Goal: Task Accomplishment & Management: Use online tool/utility

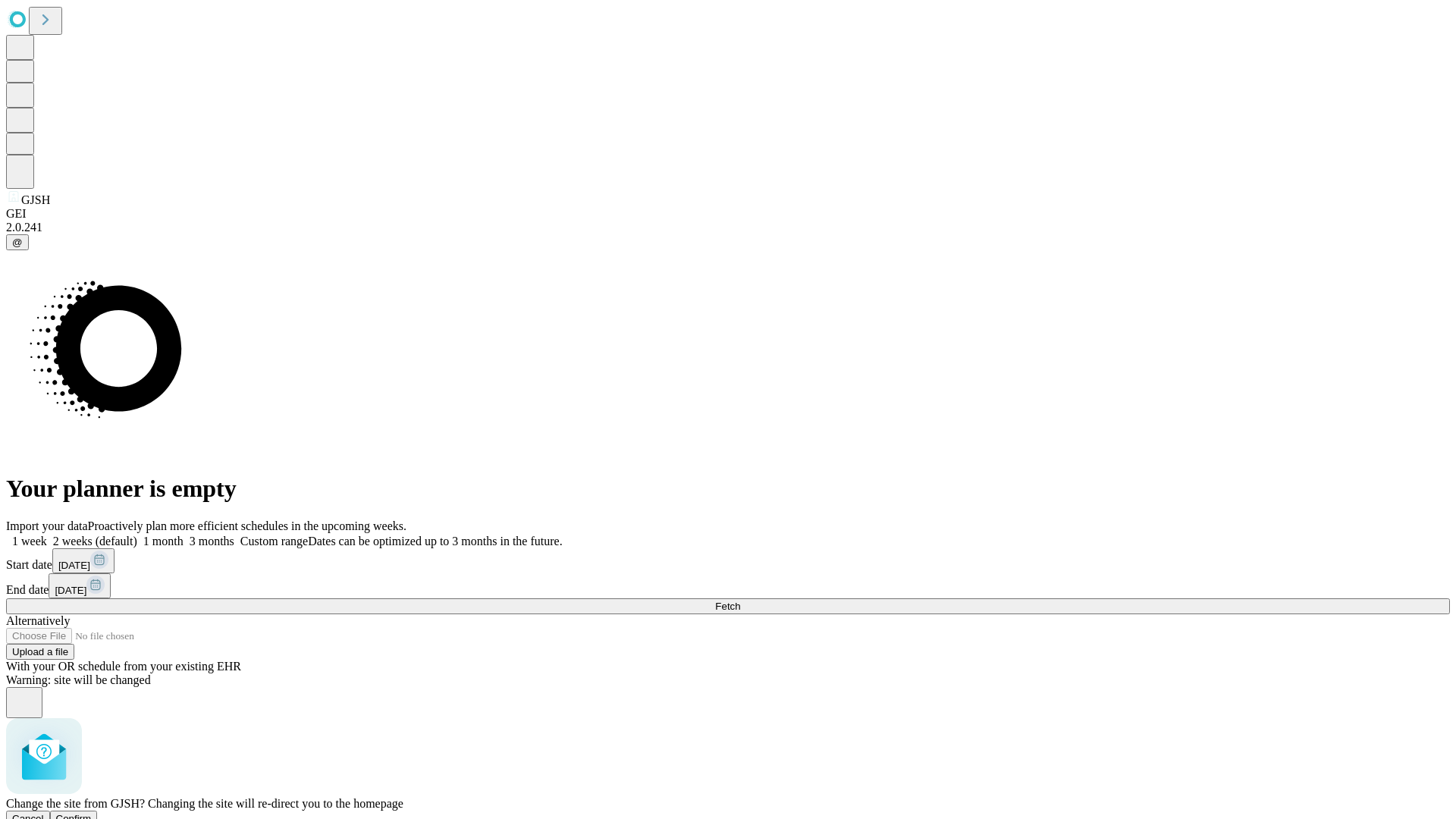
click at [92, 813] on span "Confirm" at bounding box center [74, 818] width 36 height 11
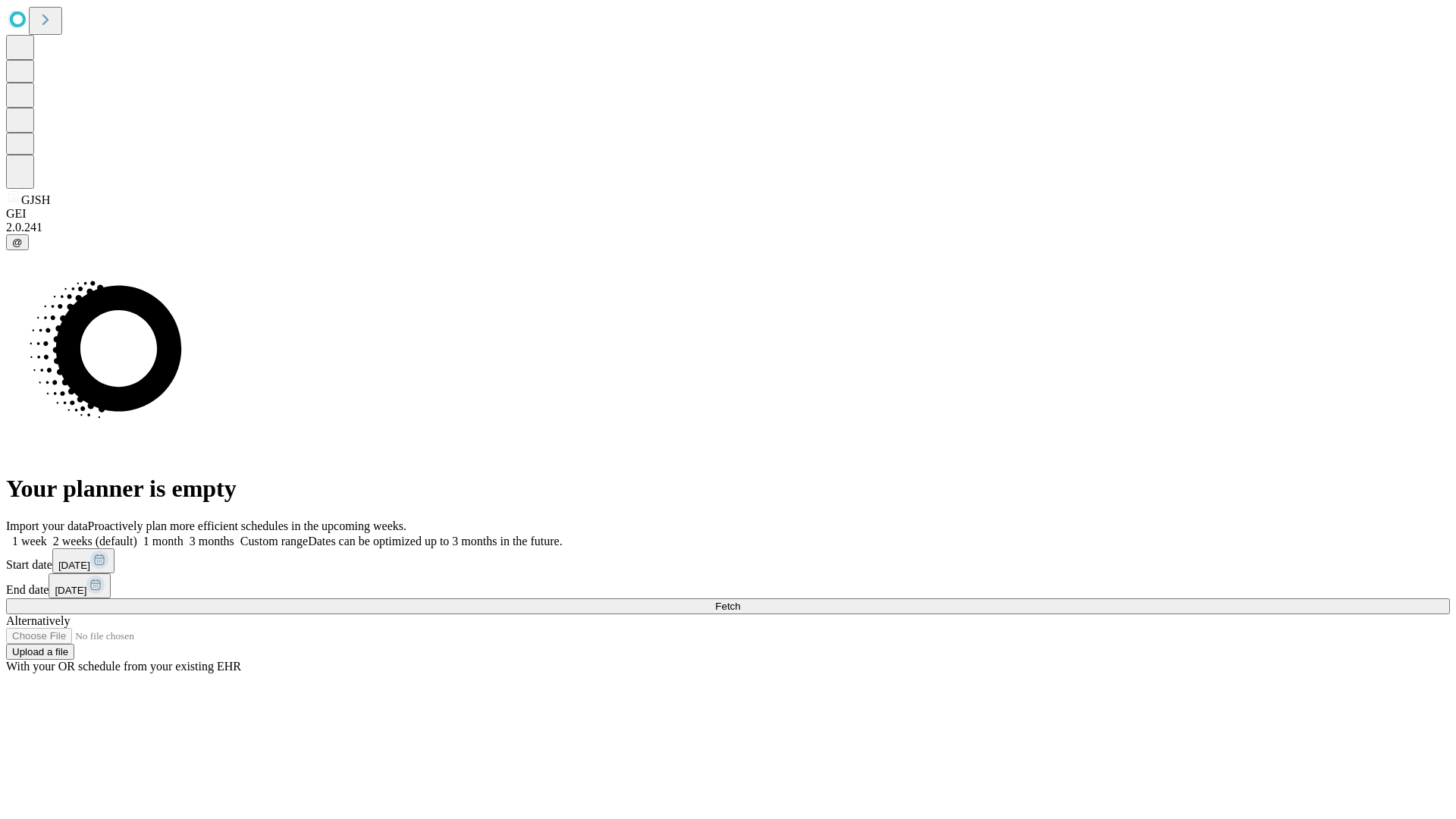
click at [47, 534] on label "1 week" at bounding box center [27, 540] width 41 height 13
click at [740, 601] on span "Fetch" at bounding box center [728, 606] width 25 height 11
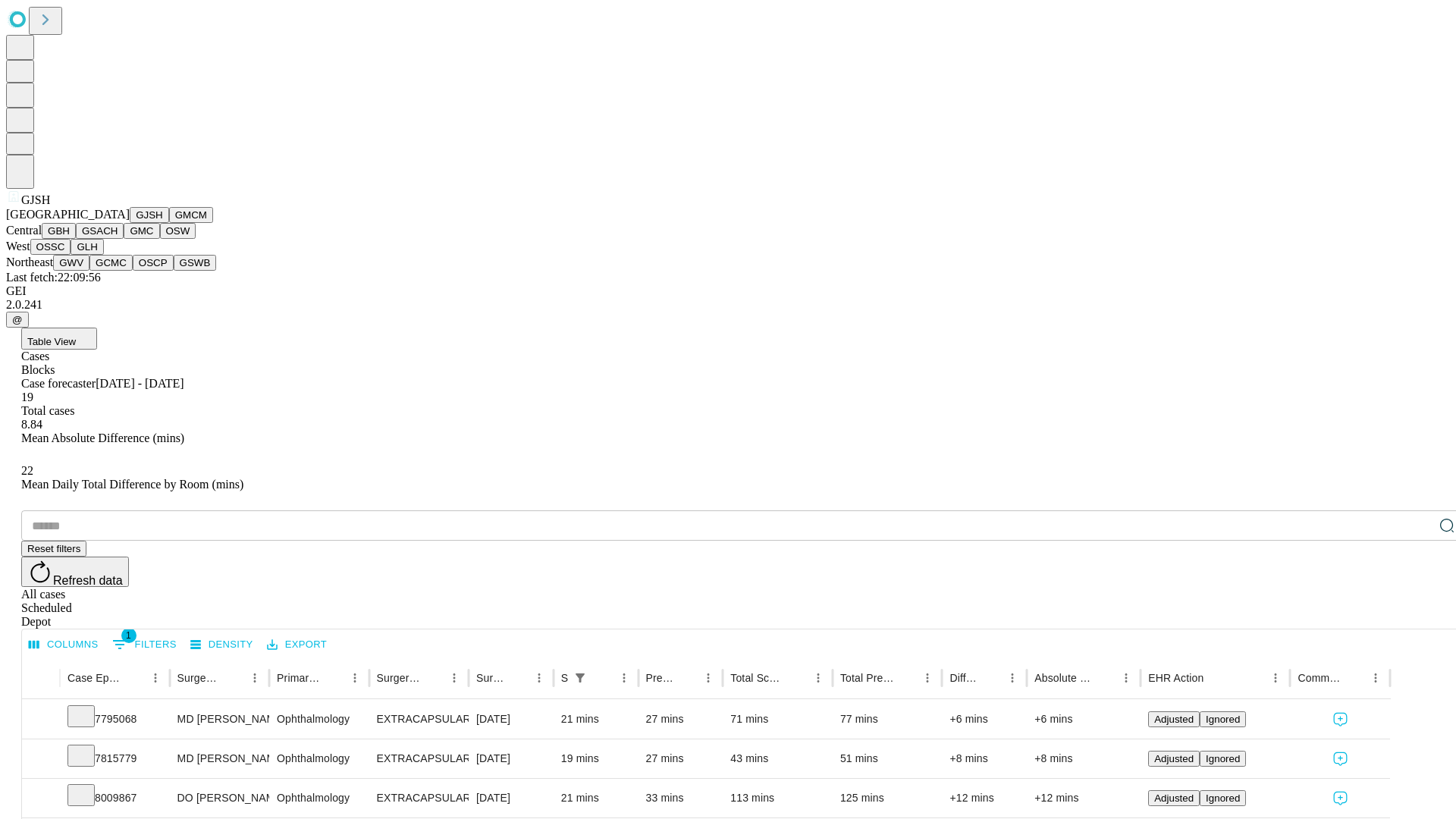
click at [169, 223] on button "GMCM" at bounding box center [192, 214] width 44 height 16
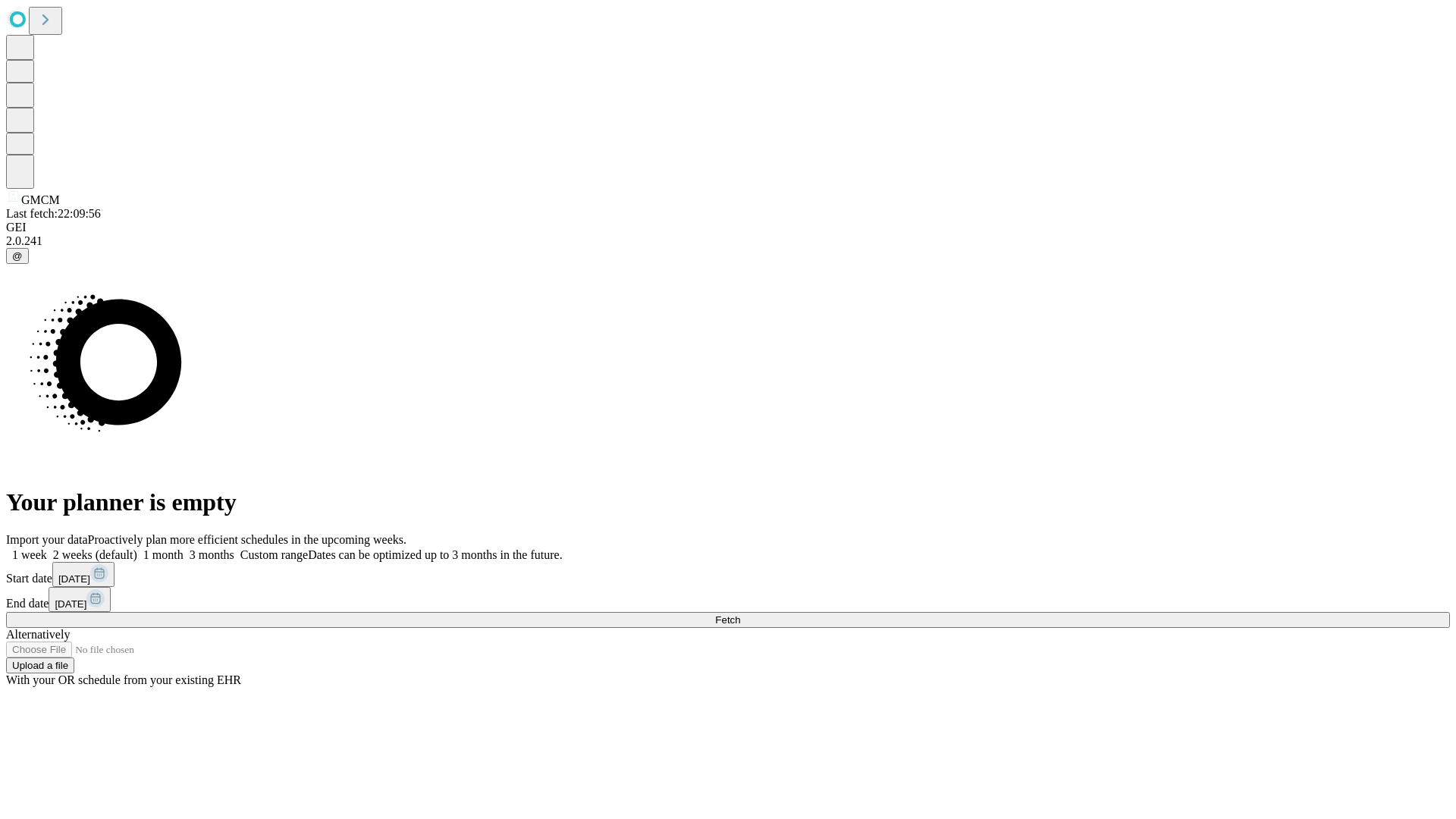
click at [740, 614] on span "Fetch" at bounding box center [728, 620] width 25 height 11
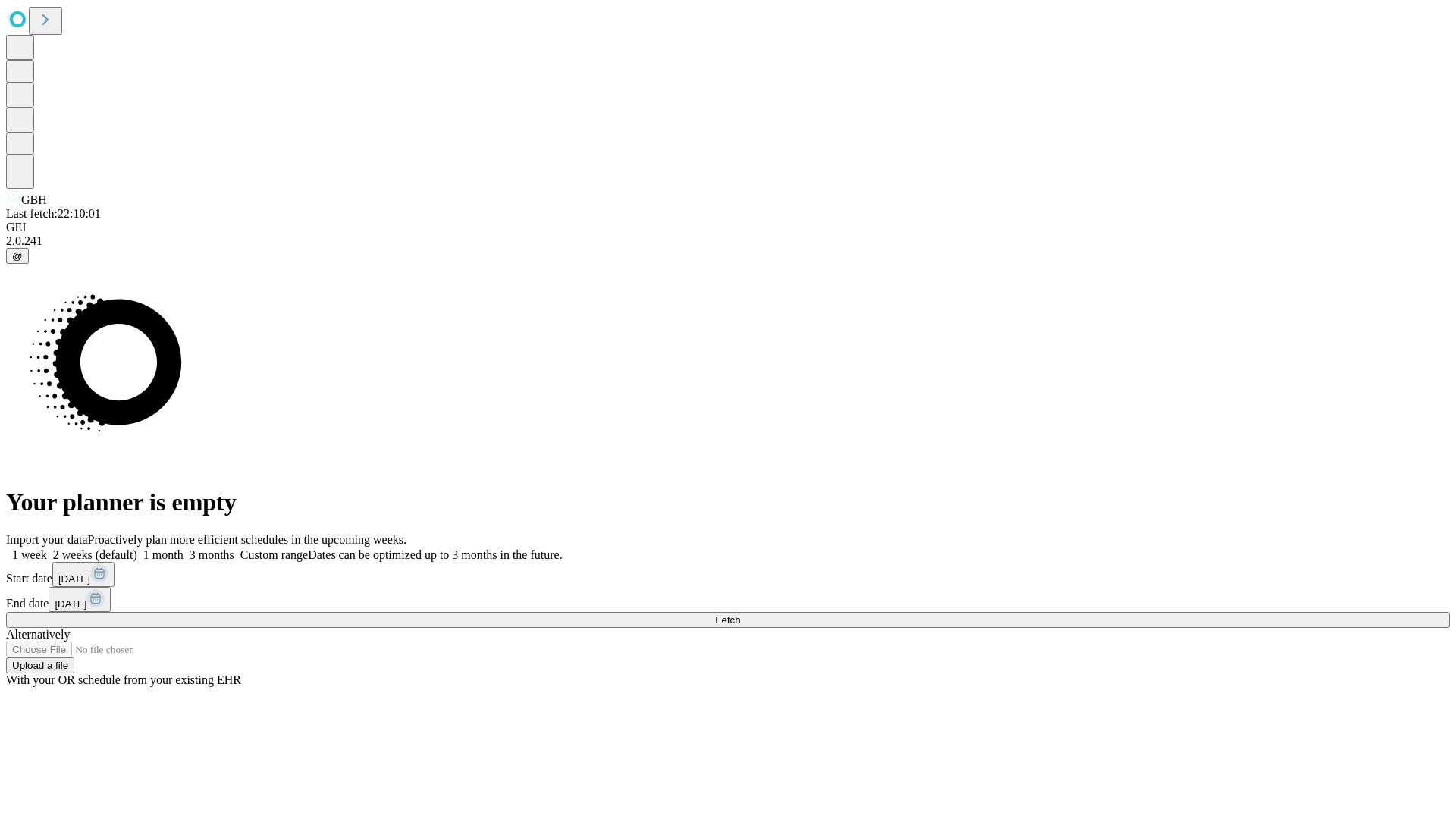
click at [47, 548] on label "1 week" at bounding box center [27, 554] width 41 height 13
click at [740, 614] on span "Fetch" at bounding box center [728, 620] width 25 height 11
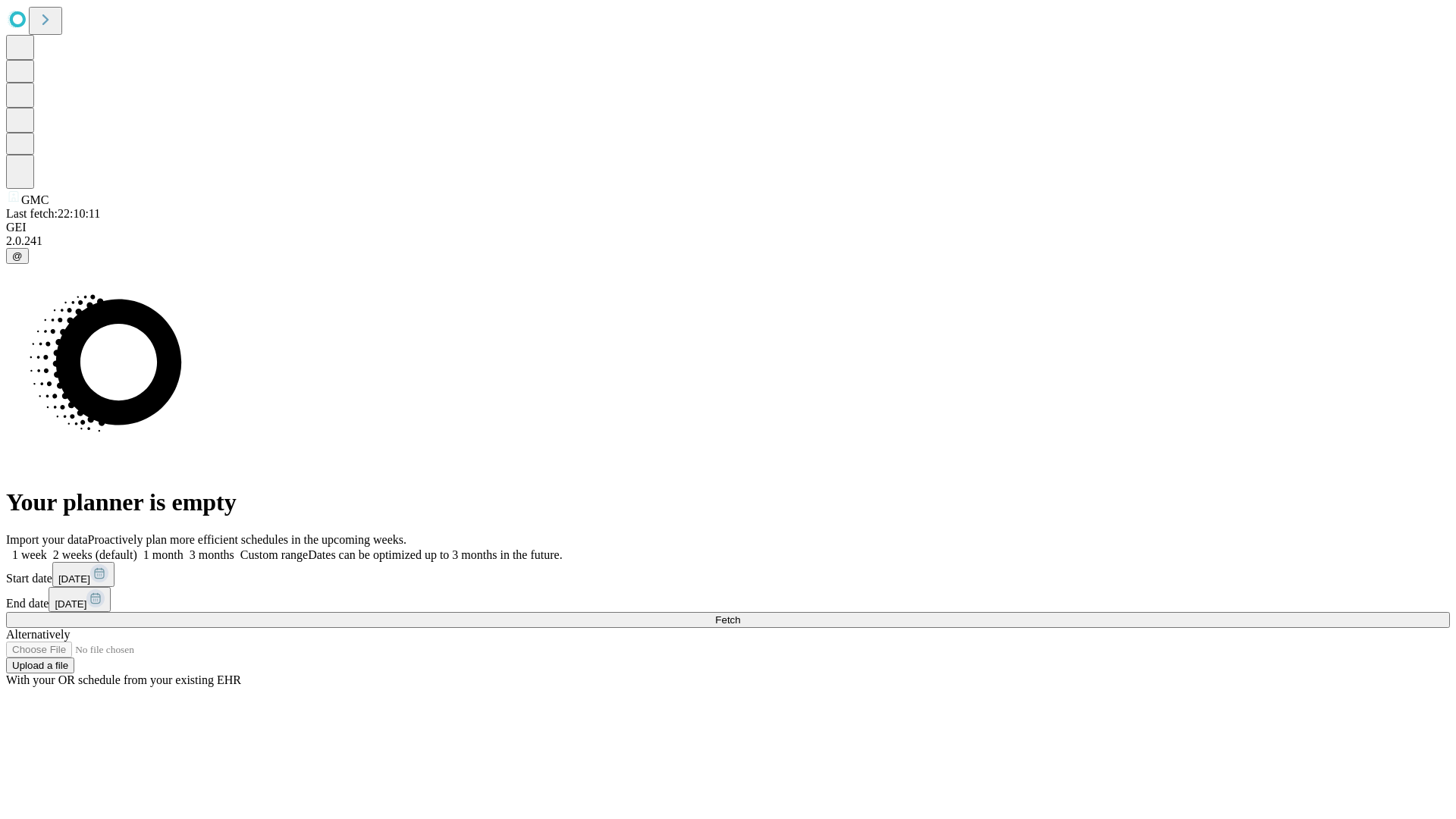
click at [47, 548] on label "1 week" at bounding box center [27, 554] width 41 height 13
click at [740, 614] on span "Fetch" at bounding box center [728, 620] width 25 height 11
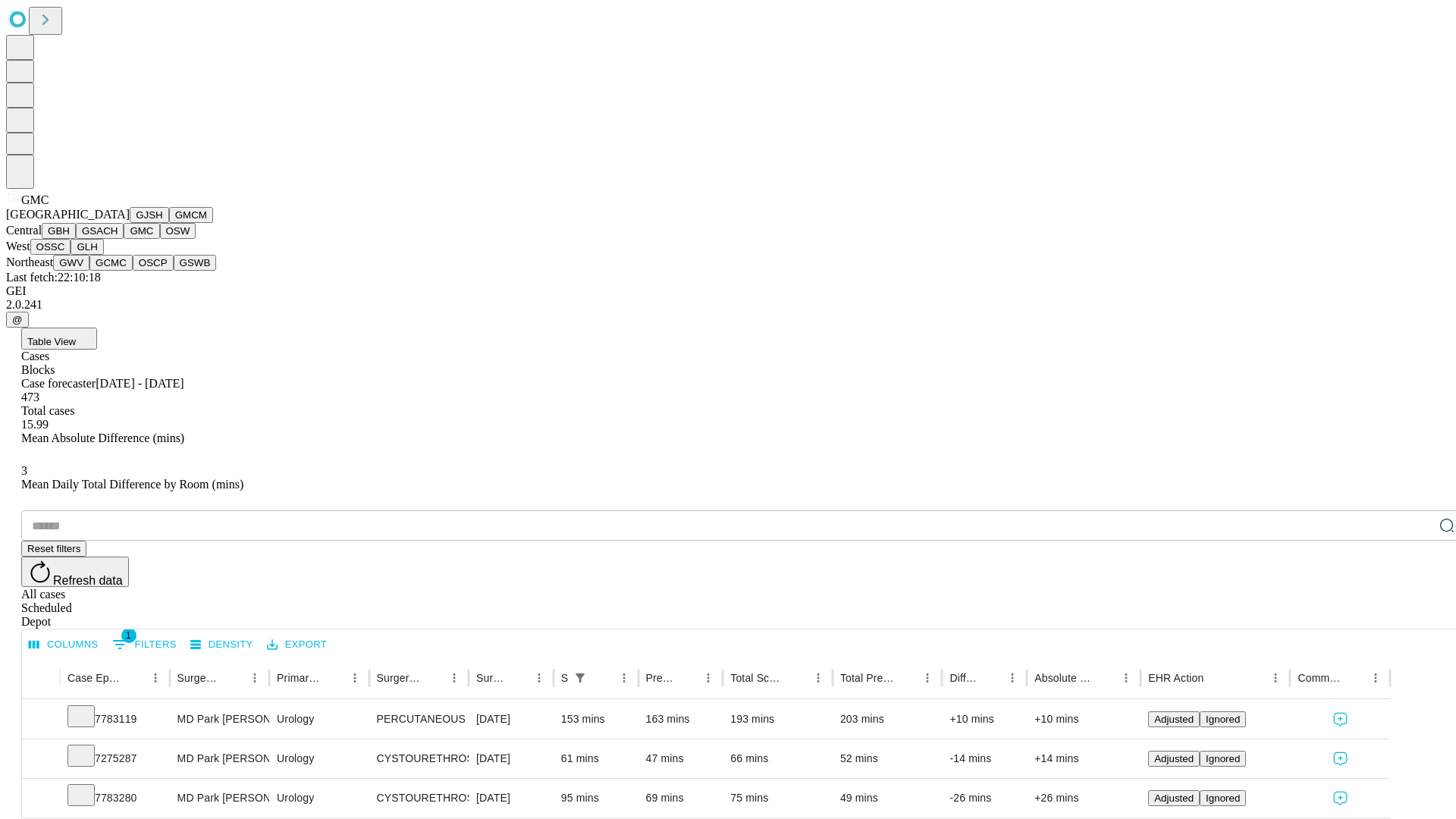
click at [160, 239] on button "OSW" at bounding box center [179, 231] width 37 height 16
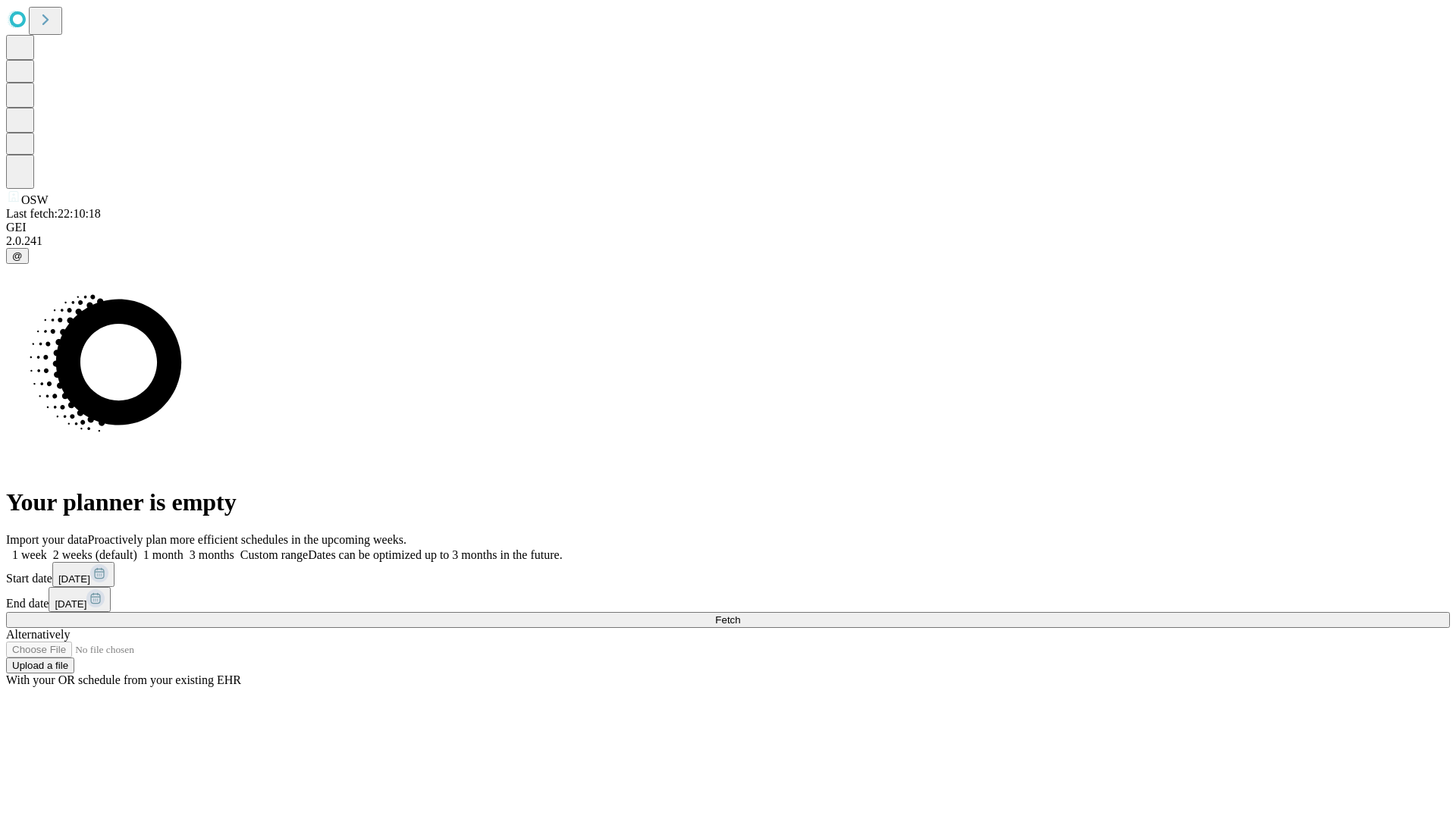
click at [47, 548] on label "1 week" at bounding box center [27, 554] width 41 height 13
click at [740, 614] on span "Fetch" at bounding box center [728, 620] width 25 height 11
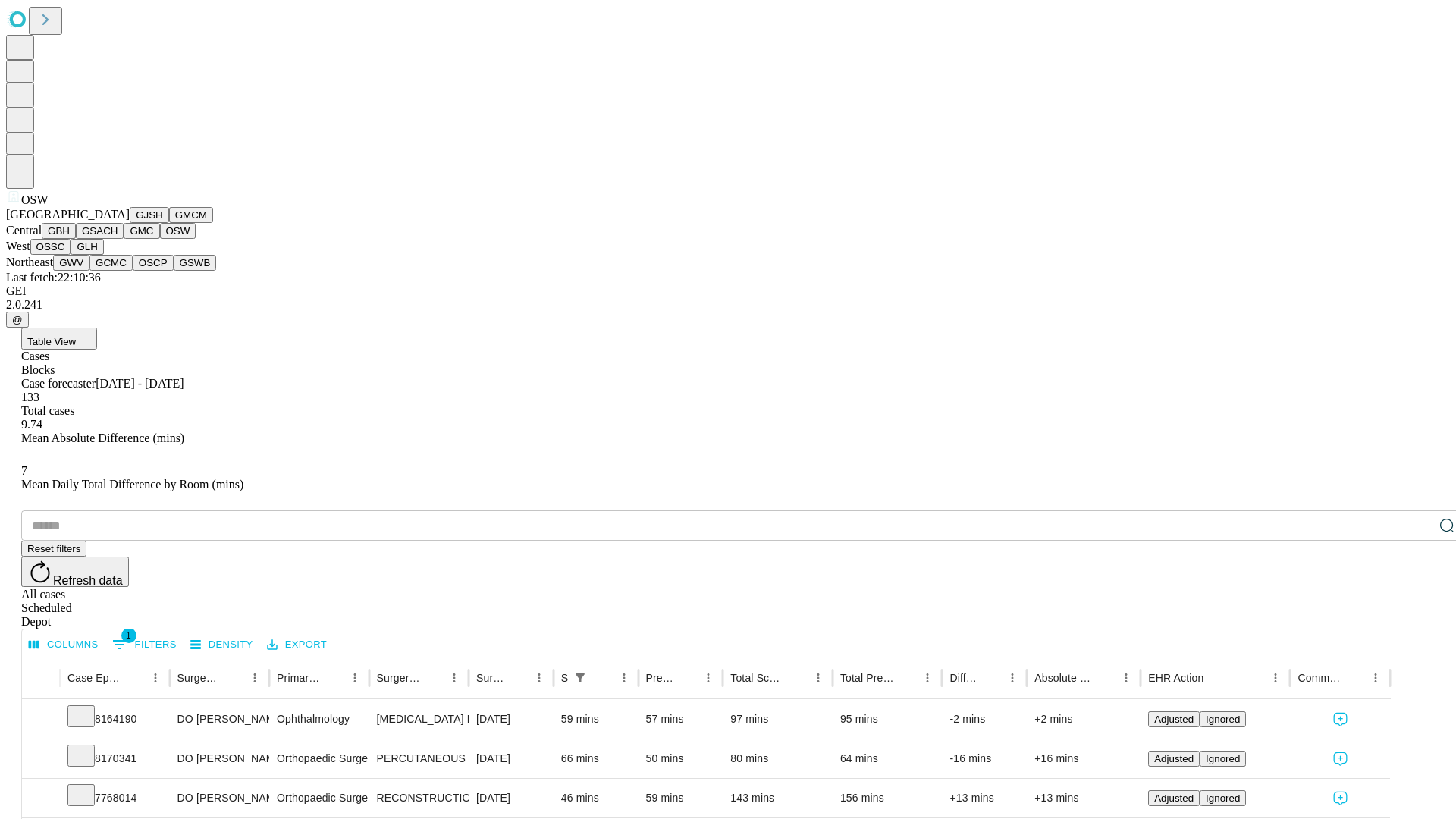
click at [71, 255] on button "OSSC" at bounding box center [51, 247] width 41 height 16
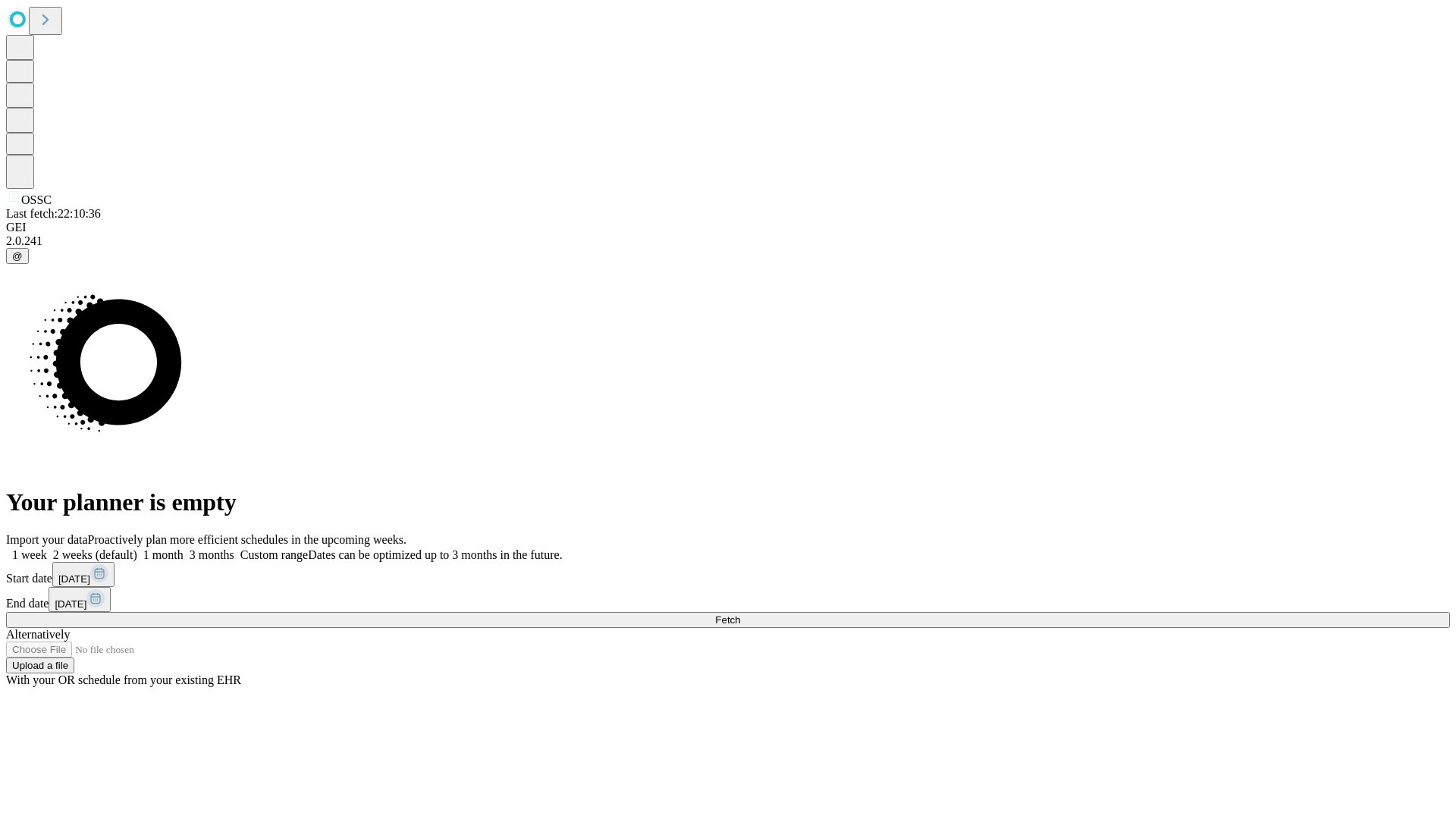
click at [47, 548] on label "1 week" at bounding box center [27, 554] width 41 height 13
click at [740, 614] on span "Fetch" at bounding box center [728, 620] width 25 height 11
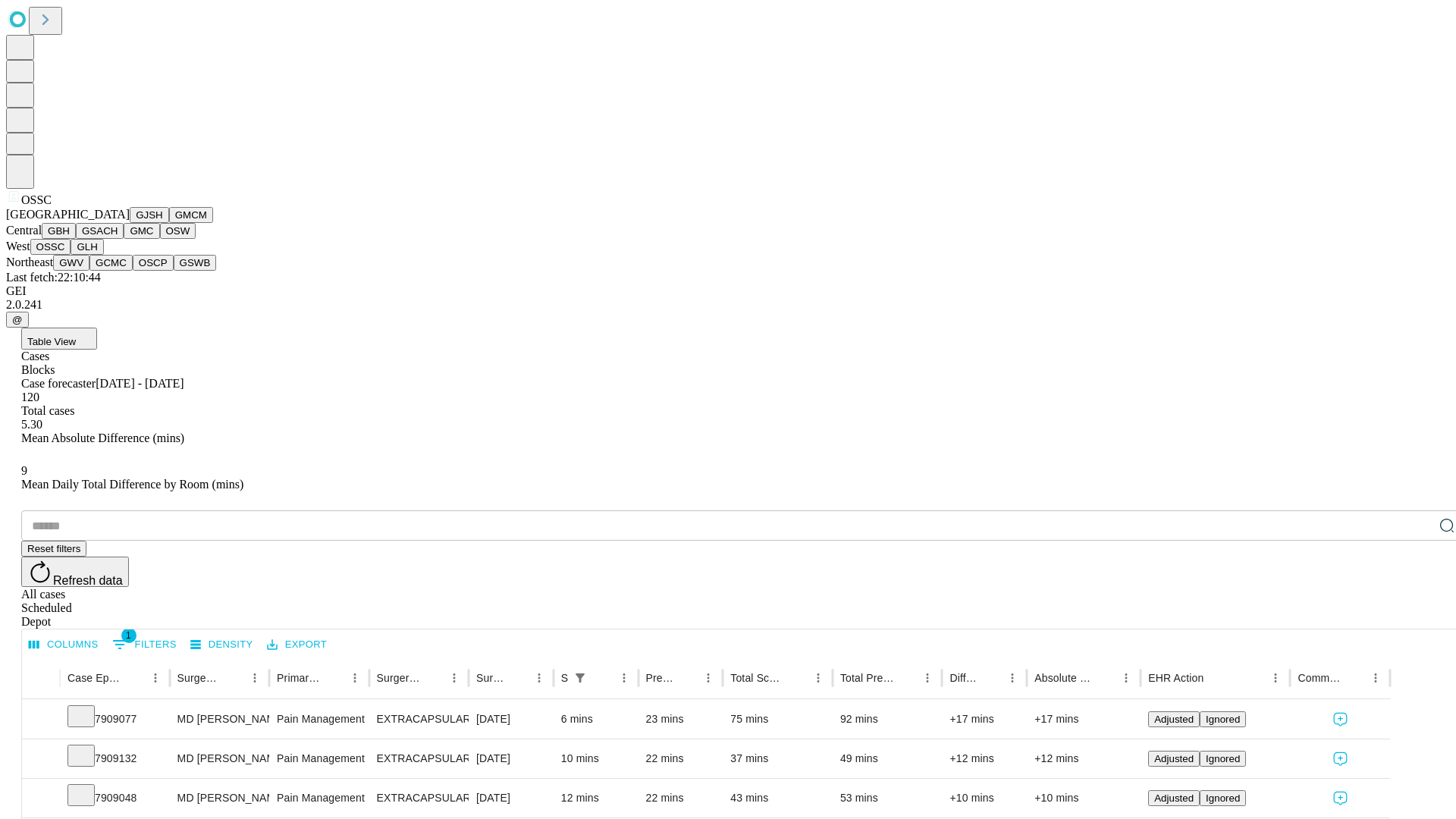
click at [103, 255] on button "GLH" at bounding box center [86, 247] width 33 height 16
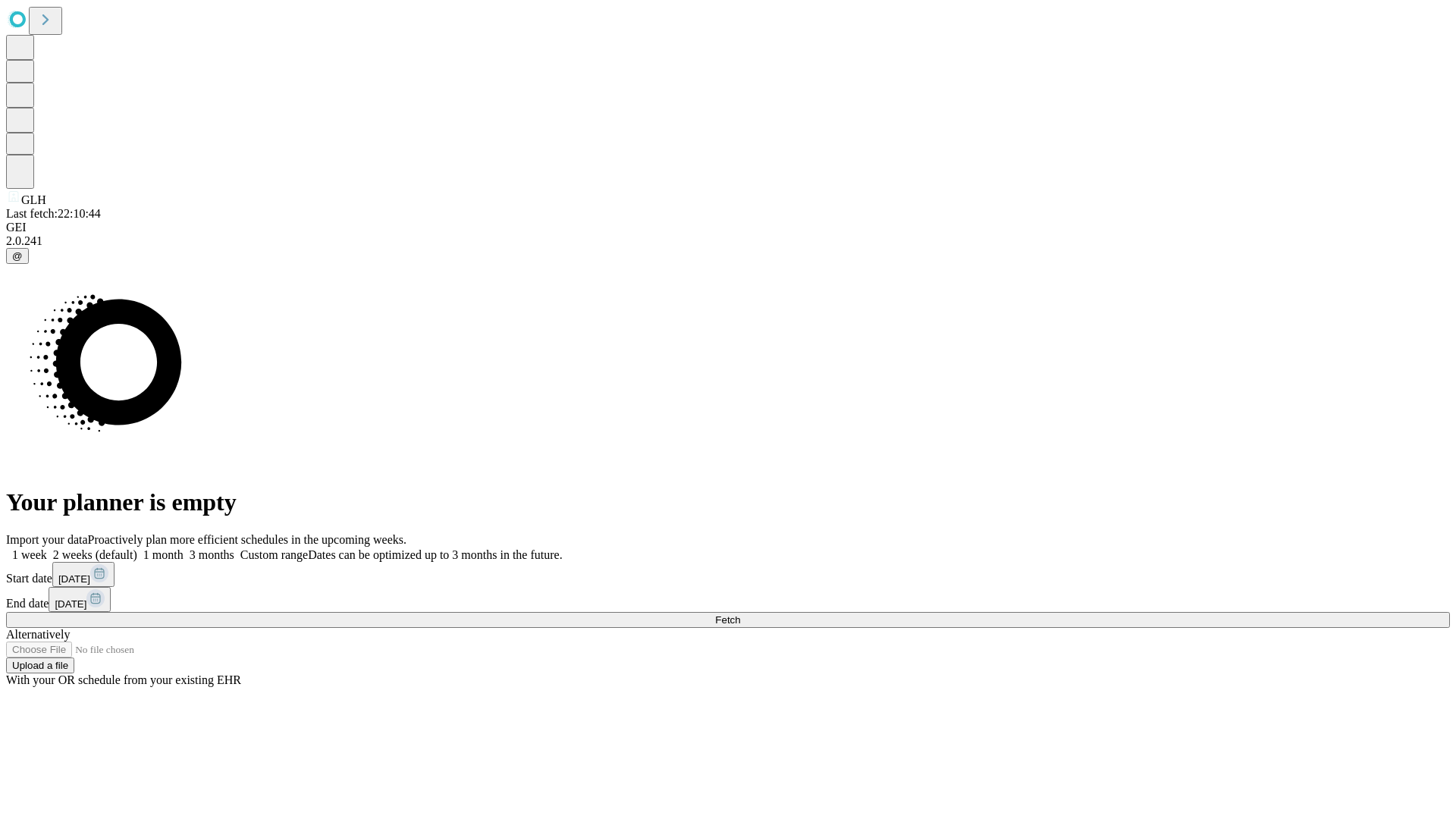
click at [47, 548] on label "1 week" at bounding box center [27, 554] width 41 height 13
click at [740, 614] on span "Fetch" at bounding box center [728, 620] width 25 height 11
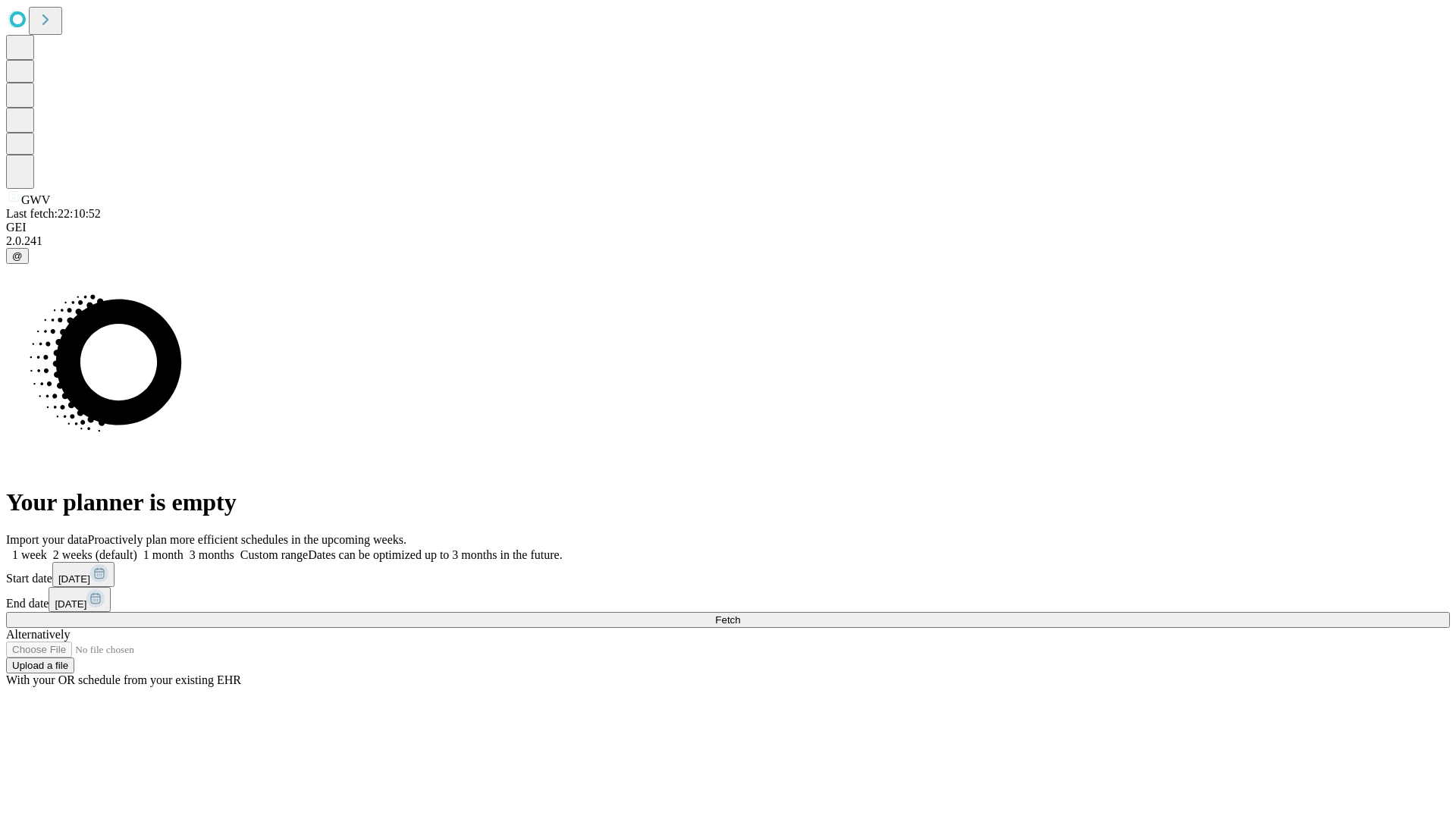
click at [740, 614] on span "Fetch" at bounding box center [728, 620] width 25 height 11
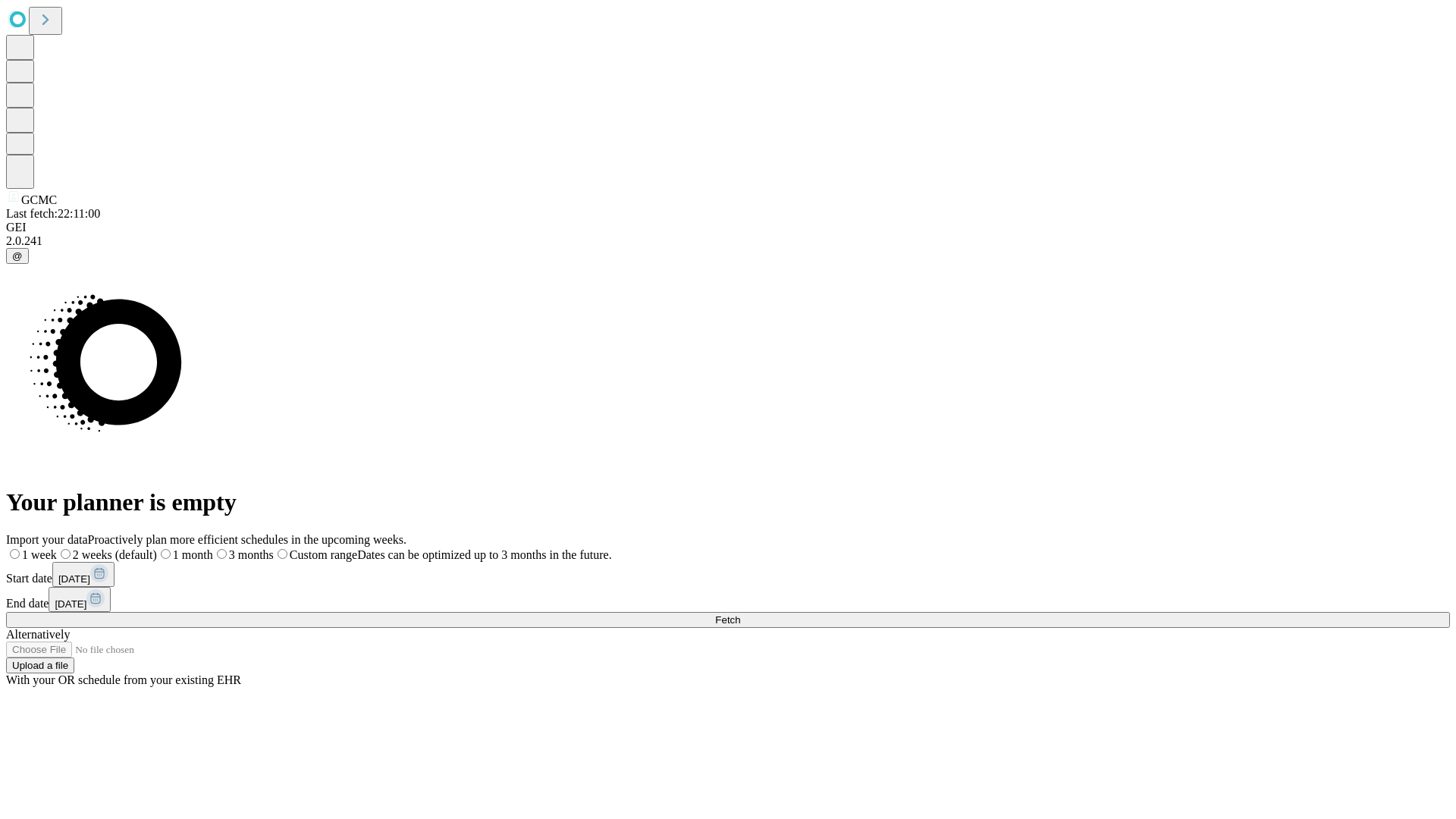
click at [56, 548] on label "1 week" at bounding box center [31, 554] width 51 height 13
click at [740, 614] on span "Fetch" at bounding box center [728, 620] width 25 height 11
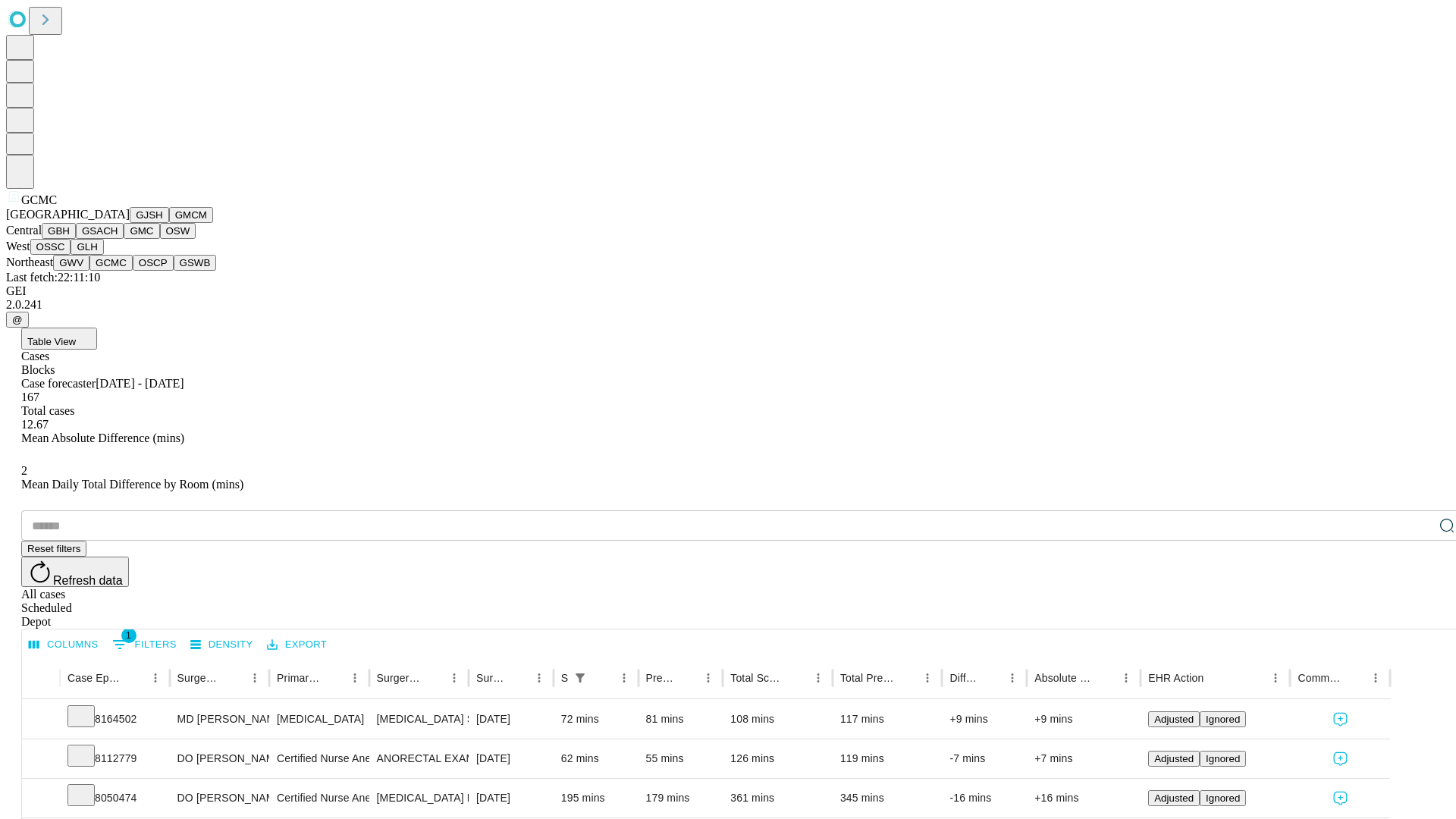
click at [133, 271] on button "OSCP" at bounding box center [153, 263] width 41 height 16
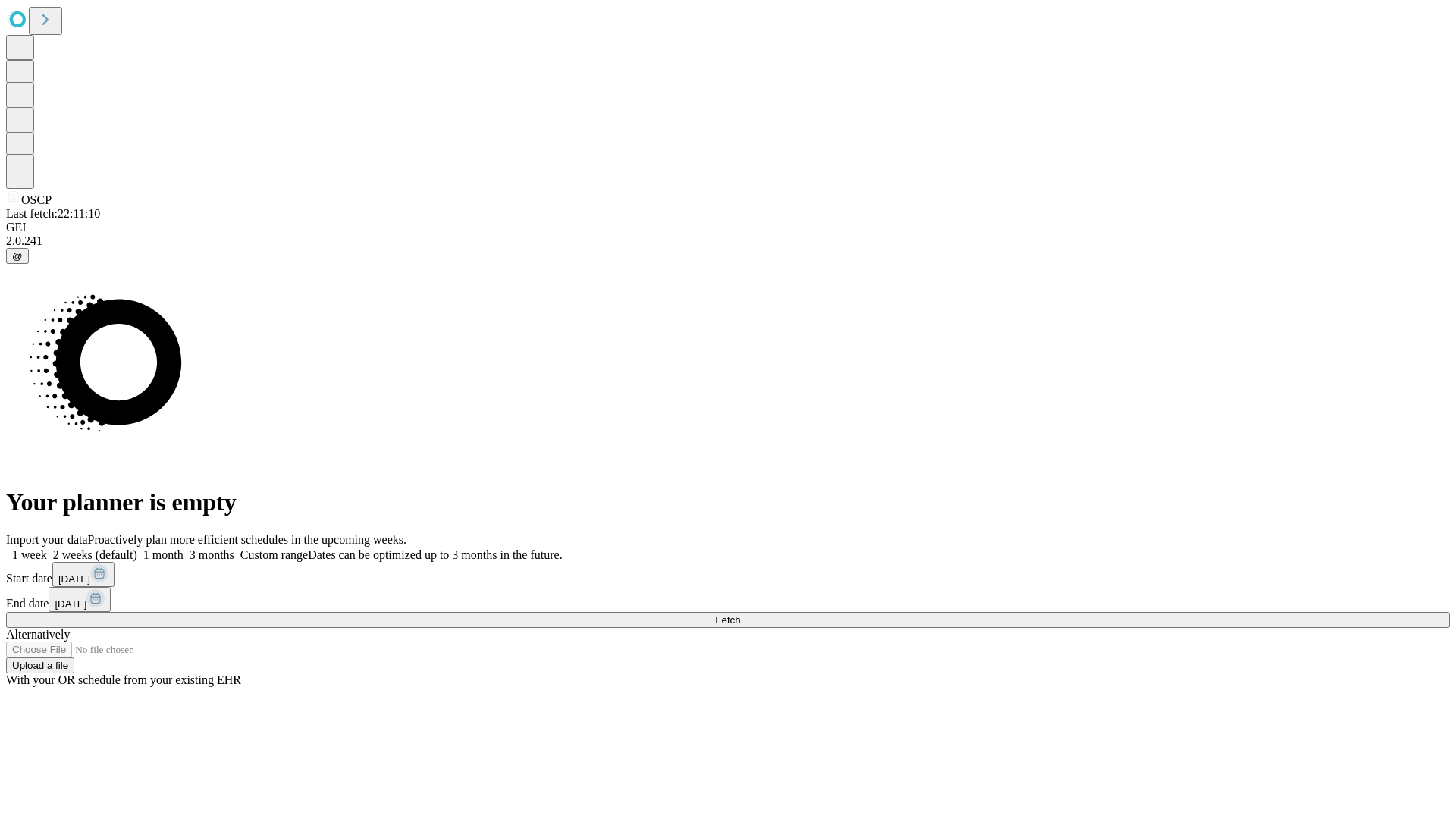
click at [47, 548] on label "1 week" at bounding box center [27, 554] width 41 height 13
click at [740, 614] on span "Fetch" at bounding box center [728, 620] width 25 height 11
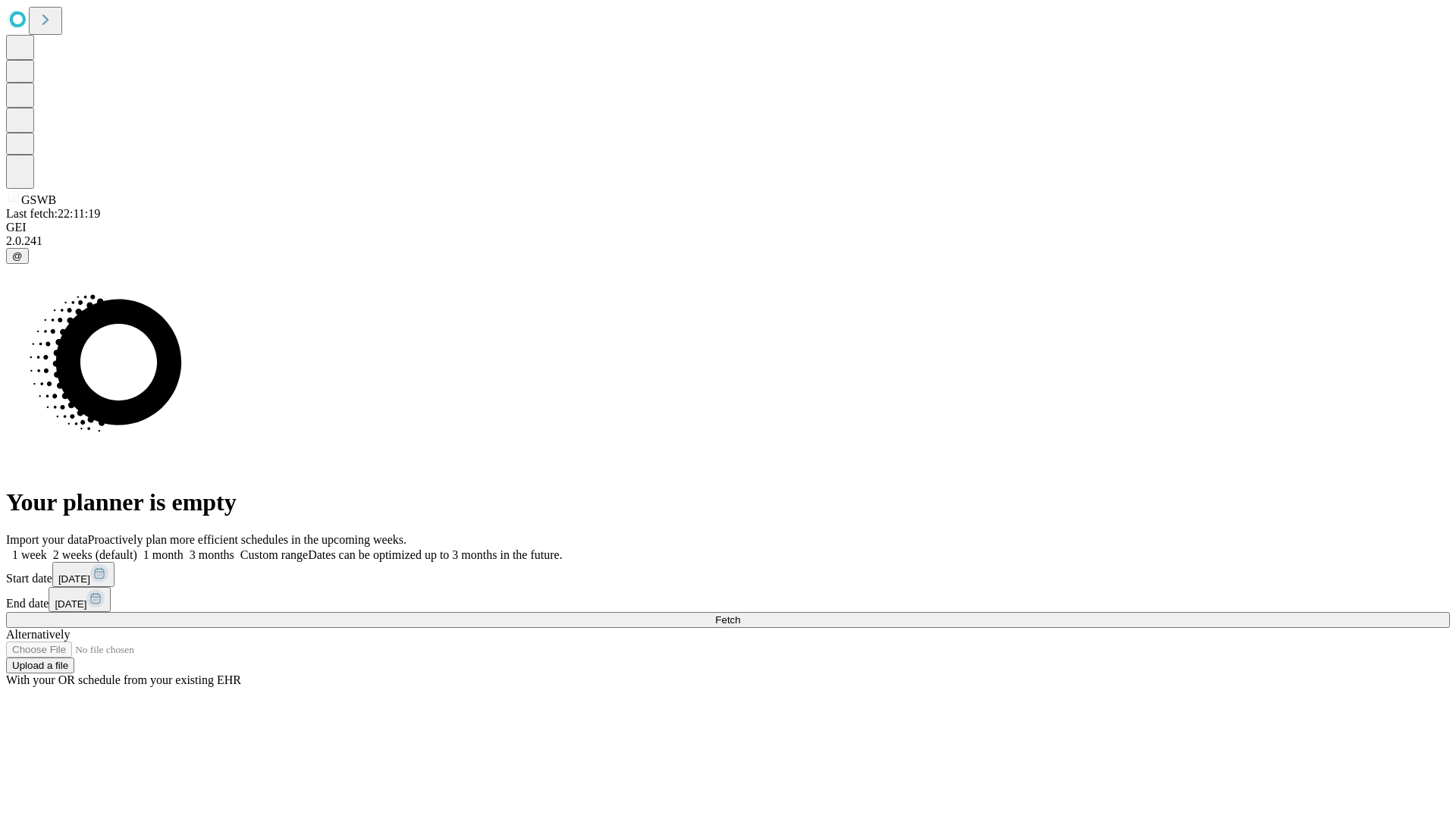
click at [47, 548] on label "1 week" at bounding box center [27, 554] width 41 height 13
click at [740, 614] on span "Fetch" at bounding box center [728, 620] width 25 height 11
